Goal: Task Accomplishment & Management: Complete application form

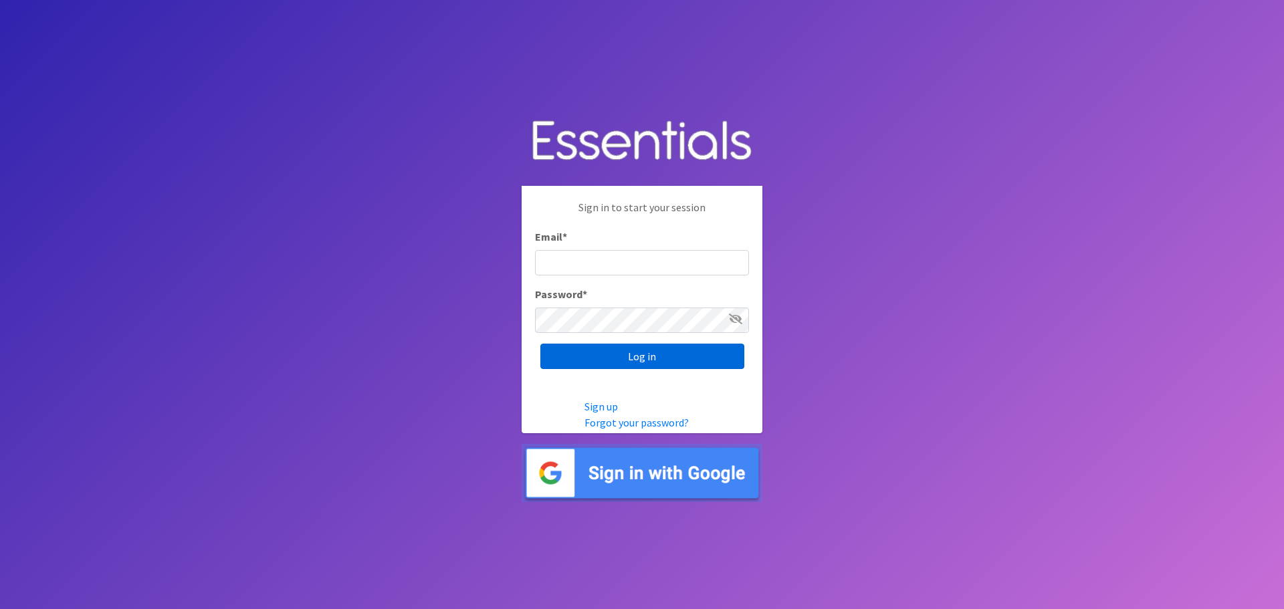
type input "[PERSON_NAME][EMAIL_ADDRESS][DOMAIN_NAME]"
click at [695, 356] on input "Log in" at bounding box center [642, 356] width 204 height 25
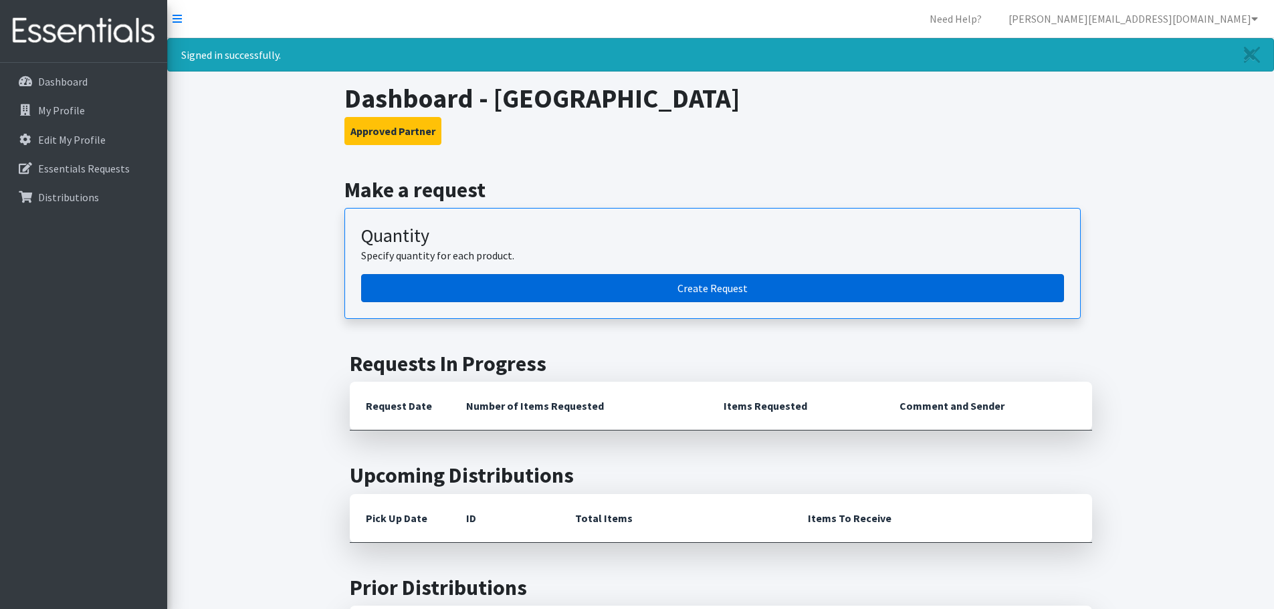
click at [696, 288] on link "Create Request" at bounding box center [712, 288] width 703 height 28
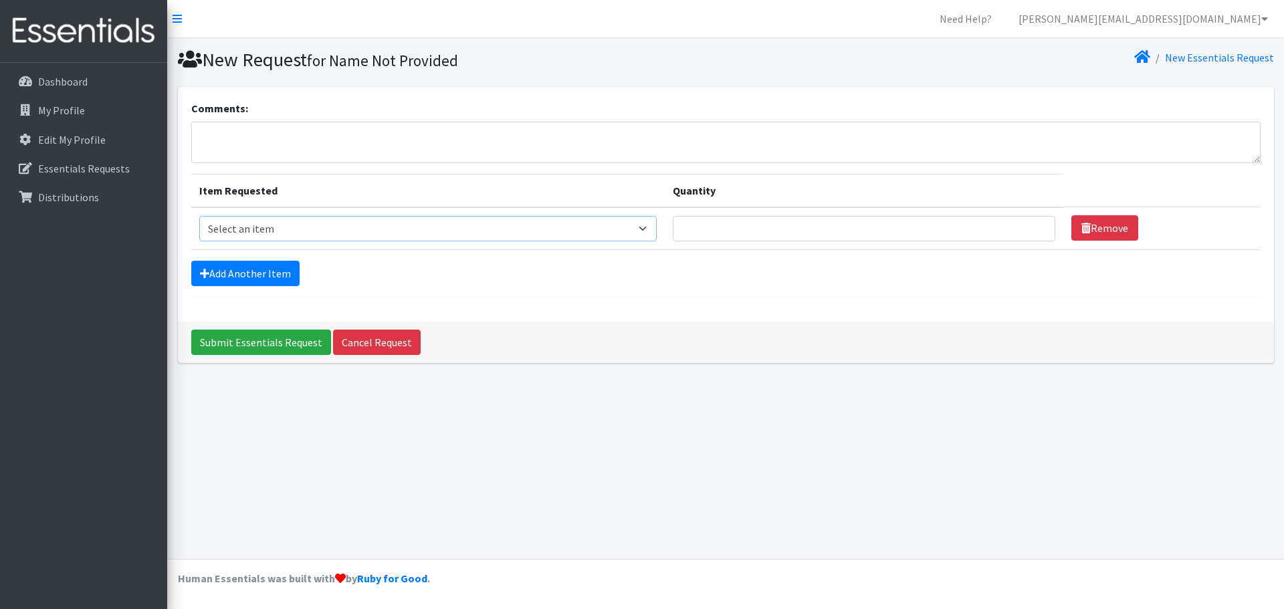
click at [646, 229] on select "Select an item Diapers - Newborn Diapers - Preemie Diapers - Size 1 Diapers - S…" at bounding box center [427, 228] width 457 height 25
select select "73"
click at [199, 216] on select "Select an item Diapers - Newborn Diapers - Preemie Diapers - Size 1 Diapers - S…" at bounding box center [427, 228] width 457 height 25
click at [867, 238] on input "Quantity" at bounding box center [864, 228] width 382 height 25
type input "100"
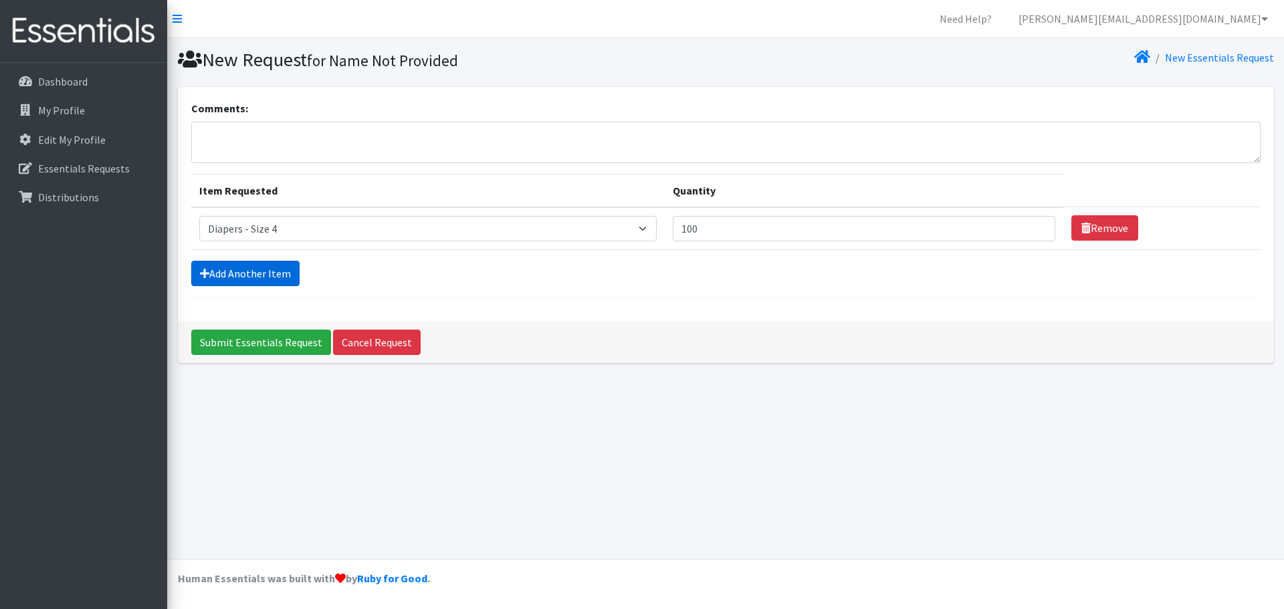
click at [249, 276] on link "Add Another Item" at bounding box center [245, 273] width 108 height 25
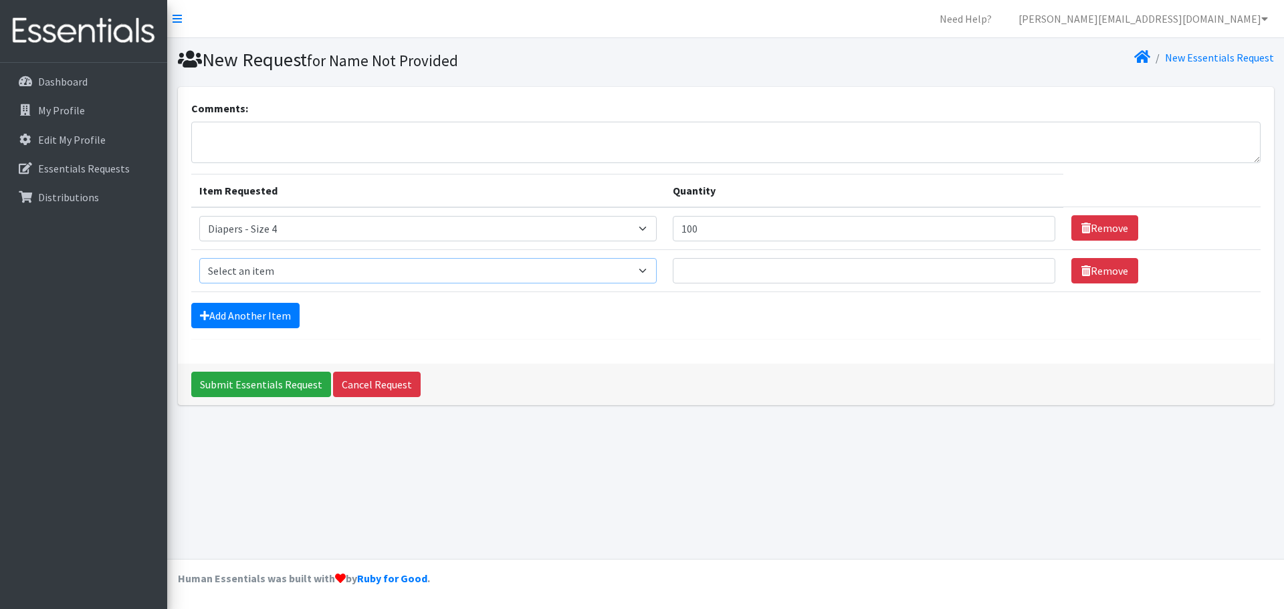
drag, startPoint x: 340, startPoint y: 263, endPoint x: 354, endPoint y: 277, distance: 20.3
click at [340, 263] on select "Select an item Diapers - Newborn Diapers - Preemie Diapers - Size 1 Diapers - S…" at bounding box center [427, 270] width 457 height 25
select select "74"
click at [199, 258] on select "Select an item Diapers - Newborn Diapers - Preemie Diapers - Size 1 Diapers - S…" at bounding box center [427, 270] width 457 height 25
click at [774, 259] on input "Quantity" at bounding box center [864, 270] width 382 height 25
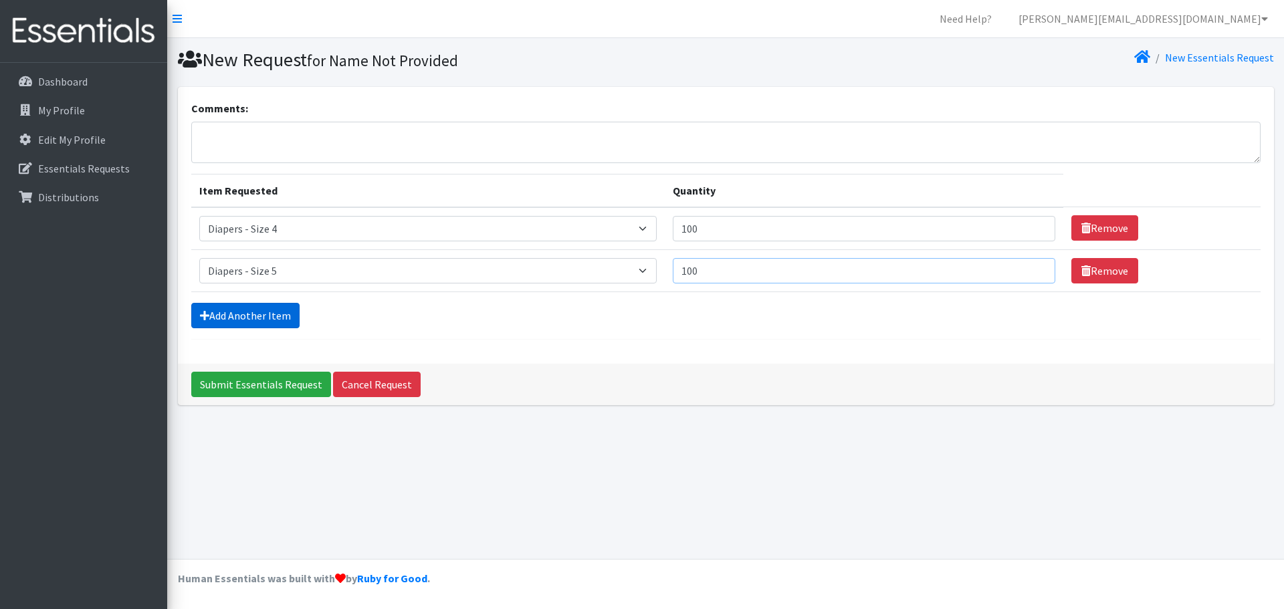
type input "100"
click at [253, 322] on link "Add Another Item" at bounding box center [245, 315] width 108 height 25
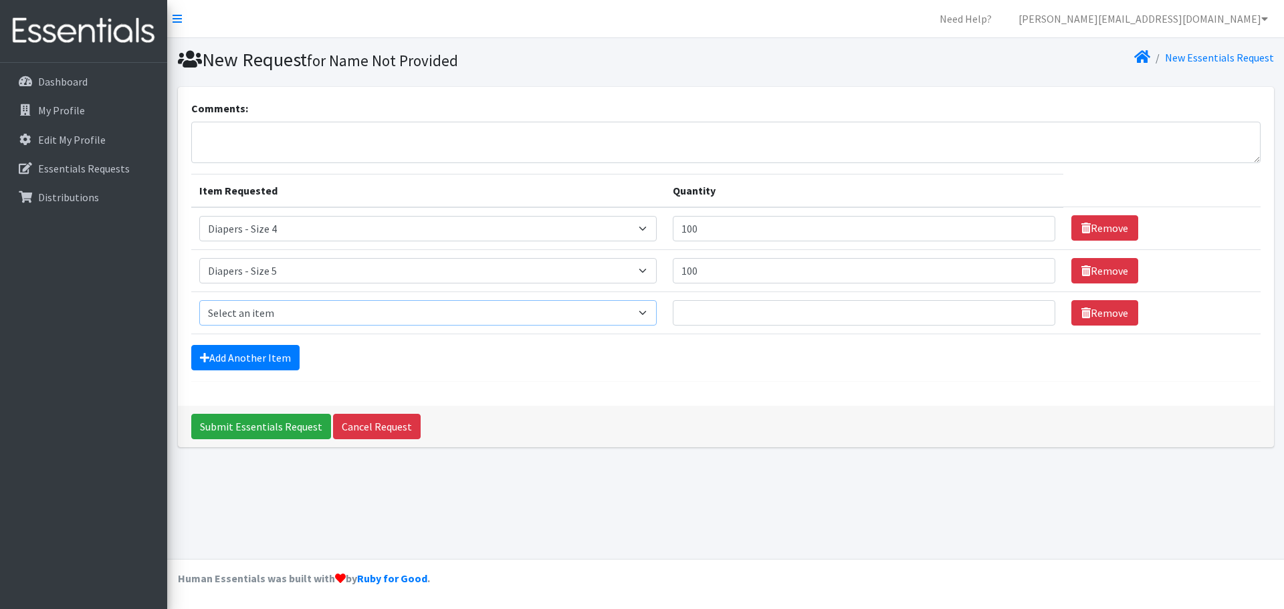
click at [358, 318] on select "Select an item Diapers - Newborn Diapers - Preemie Diapers - Size 1 Diapers - S…" at bounding box center [427, 312] width 457 height 25
select select "75"
click at [199, 300] on select "Select an item Diapers - Newborn Diapers - Preemie Diapers - Size 1 Diapers - S…" at bounding box center [427, 312] width 457 height 25
click at [814, 322] on input "Quantity" at bounding box center [864, 312] width 382 height 25
type input "100"
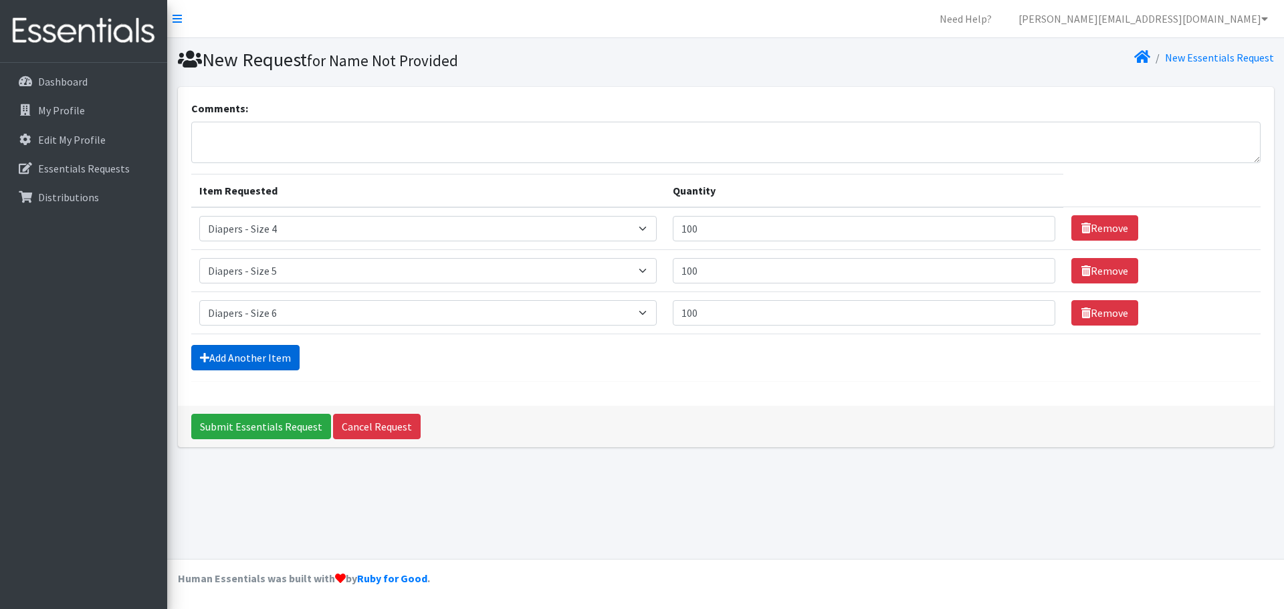
click at [281, 352] on link "Add Another Item" at bounding box center [245, 357] width 108 height 25
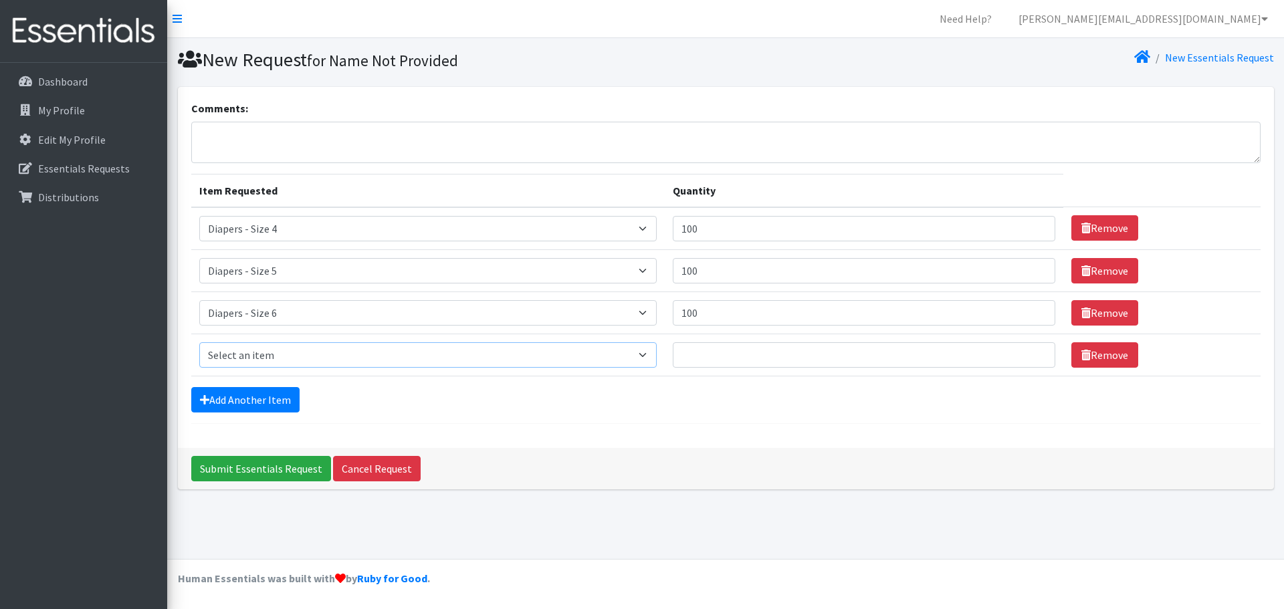
click at [315, 356] on select "Select an item Diapers - Newborn Diapers - Preemie Diapers - Size 1 Diapers - S…" at bounding box center [427, 354] width 457 height 25
click at [199, 342] on select "Select an item Diapers - Newborn Diapers - Preemie Diapers - Size 1 Diapers - S…" at bounding box center [427, 354] width 457 height 25
click at [356, 355] on select "Select an item Diapers - Newborn Diapers - Preemie Diapers - Size 1 Diapers - S…" at bounding box center [427, 354] width 457 height 25
select select "77"
click at [199, 342] on select "Select an item Diapers - Newborn Diapers - Preemie Diapers - Size 1 Diapers - S…" at bounding box center [427, 354] width 457 height 25
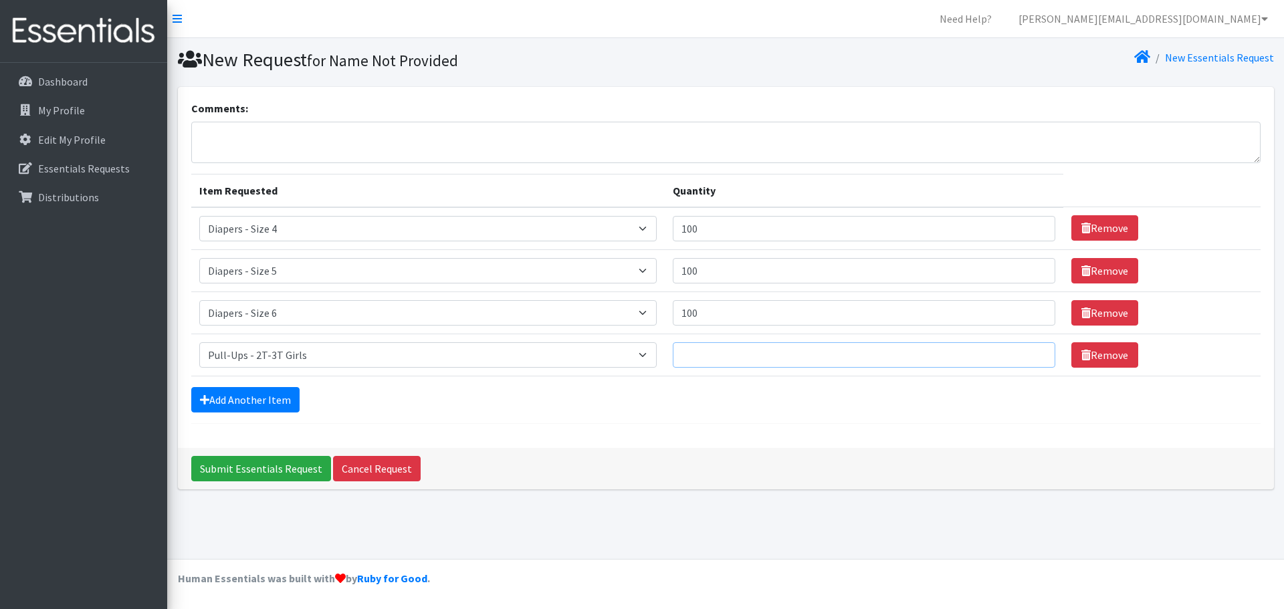
click at [716, 356] on input "Quantity" at bounding box center [864, 354] width 382 height 25
type input "2"
type input "40"
click at [241, 407] on link "Add Another Item" at bounding box center [245, 399] width 108 height 25
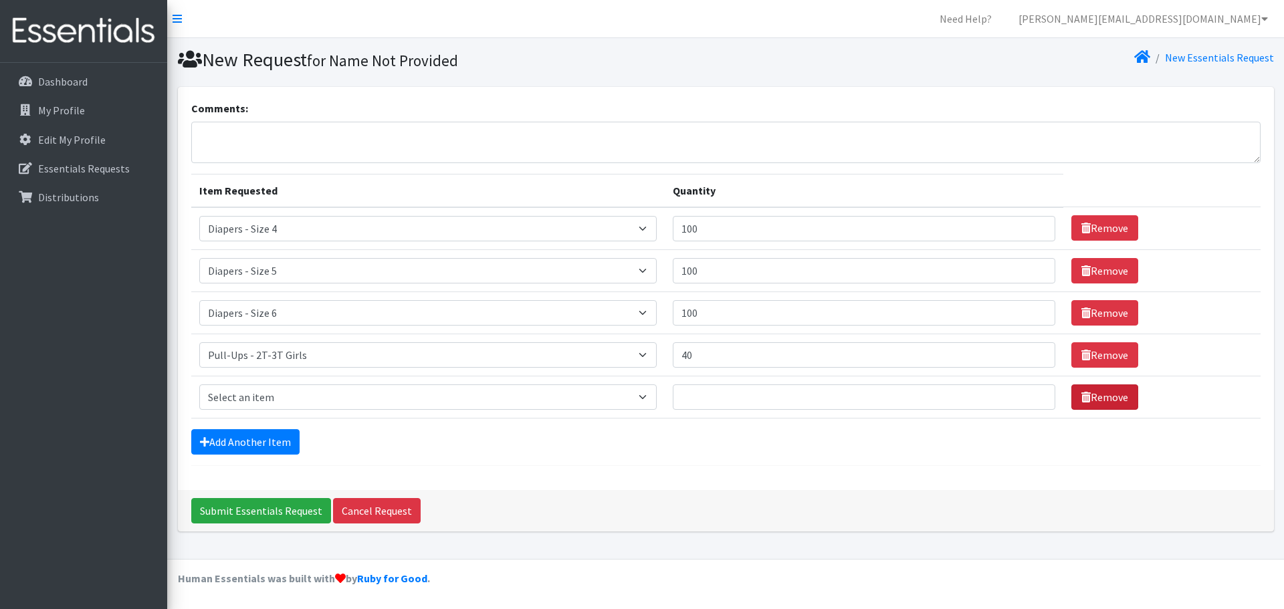
click at [1081, 406] on link "Remove" at bounding box center [1104, 396] width 67 height 25
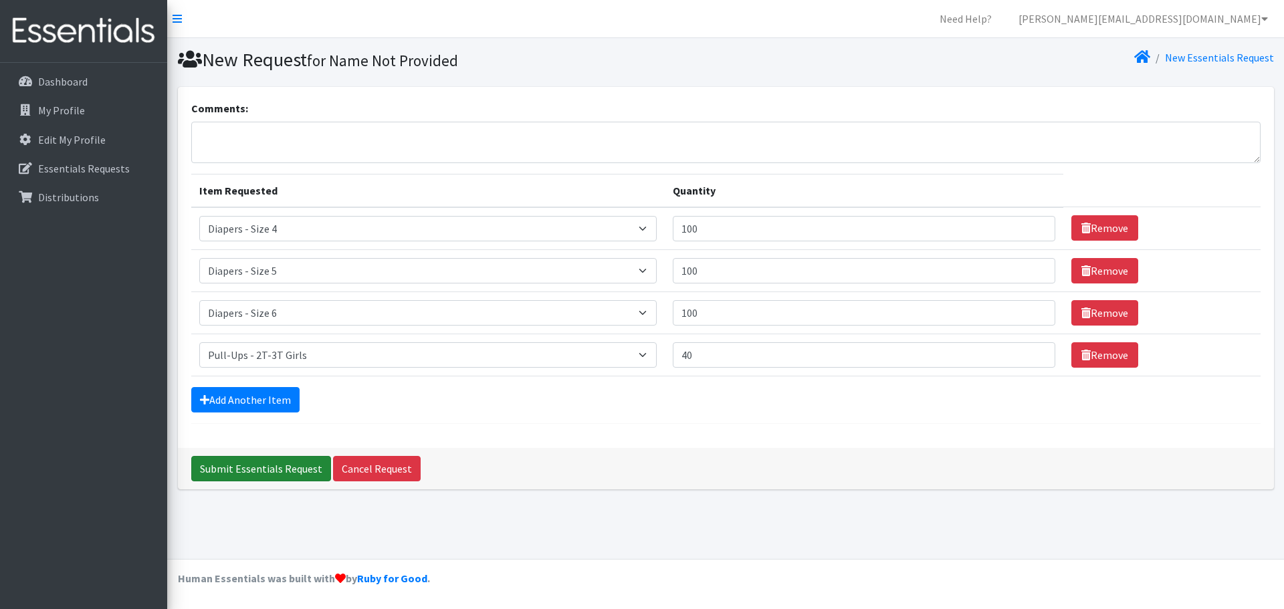
click at [288, 463] on input "Submit Essentials Request" at bounding box center [261, 468] width 140 height 25
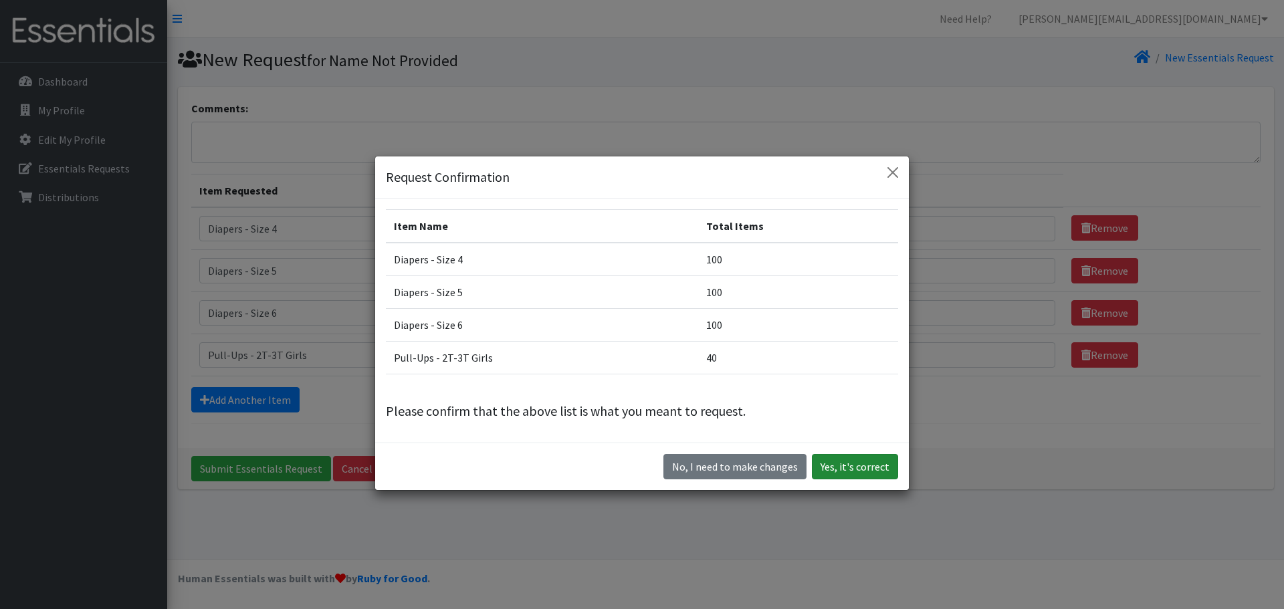
click at [855, 469] on button "Yes, it's correct" at bounding box center [855, 466] width 86 height 25
